Goal: Navigation & Orientation: Find specific page/section

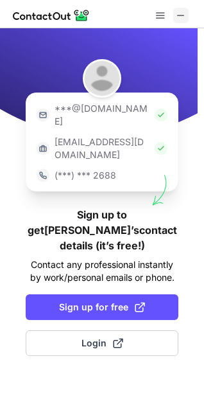
click at [178, 14] on span at bounding box center [181, 15] width 10 height 10
